Goal: Task Accomplishment & Management: Manage account settings

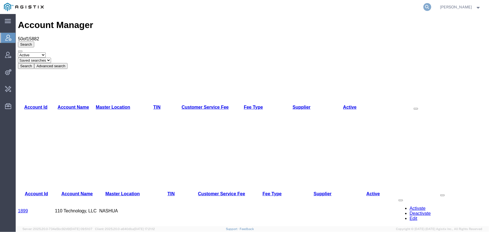
click at [429, 6] on icon at bounding box center [428, 7] width 8 height 8
type input "[EMAIL_ADDRESS][DOMAIN_NAME]"
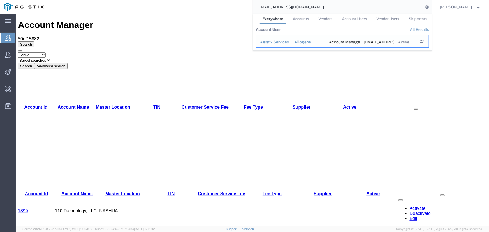
click at [304, 43] on div "Allogene" at bounding box center [307, 42] width 27 height 6
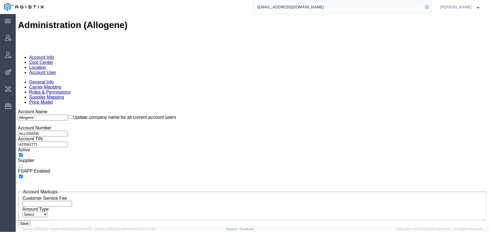
click at [61, 84] on link "Carrier Mapping" at bounding box center [45, 86] width 32 height 5
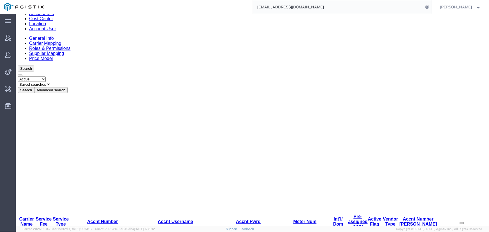
scroll to position [74, 0]
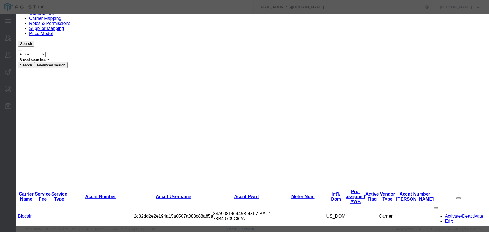
scroll to position [127, 0]
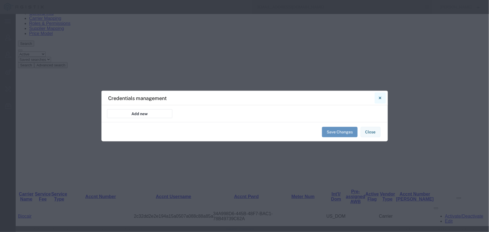
click at [379, 97] on icon "Close" at bounding box center [380, 98] width 3 height 7
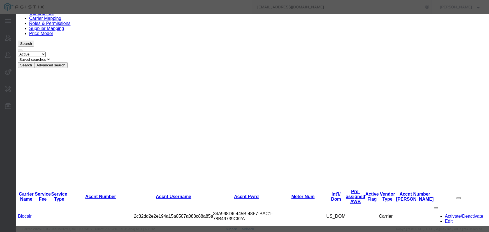
scroll to position [229, 0]
paste input "On-Demand_NYC 027471"
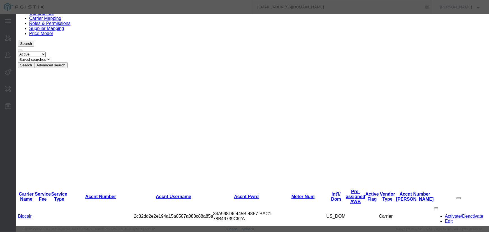
type input "On-Demand_NYC 027471"
paste input "On-Demand_NYC 027471"
type input "On-Demand_NYC 027471"
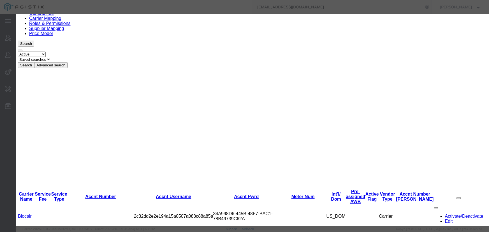
type input "800043762"
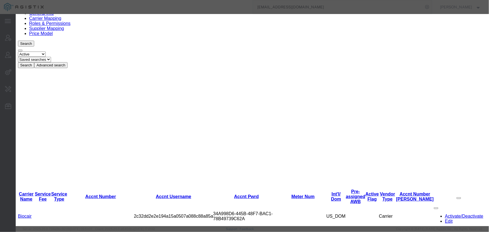
type input "800043762"
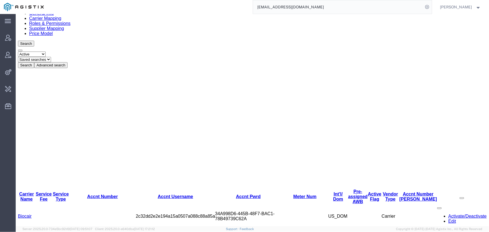
click at [450, 6] on span "[PERSON_NAME]" at bounding box center [456, 7] width 32 height 6
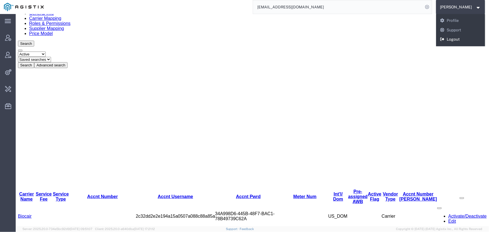
click at [451, 39] on link "Logout" at bounding box center [460, 40] width 49 height 10
